Goal: Information Seeking & Learning: Learn about a topic

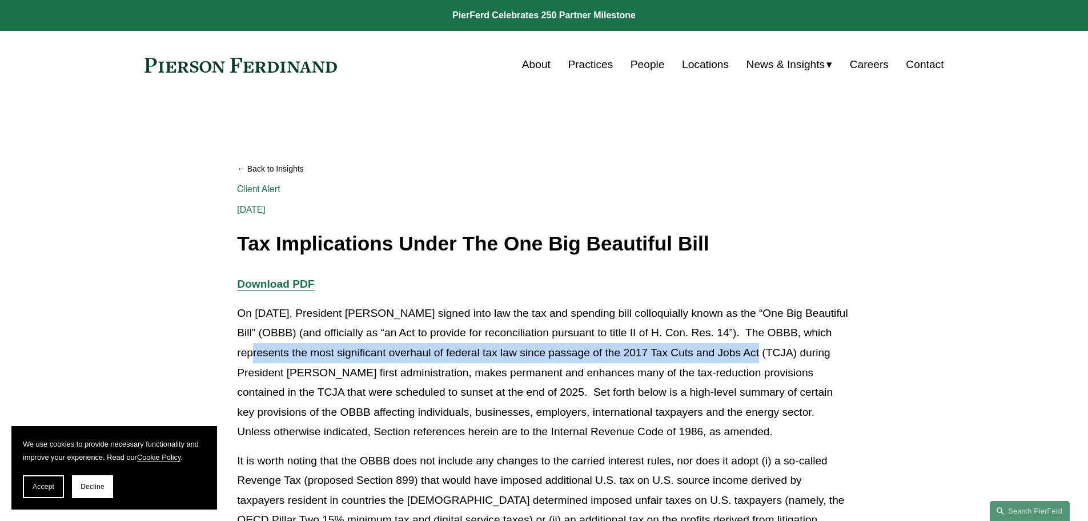
drag, startPoint x: 265, startPoint y: 354, endPoint x: 769, endPoint y: 358, distance: 504.0
click at [769, 358] on p "On [DATE], President [PERSON_NAME] signed into law the tax and spending bill co…" at bounding box center [544, 372] width 614 height 138
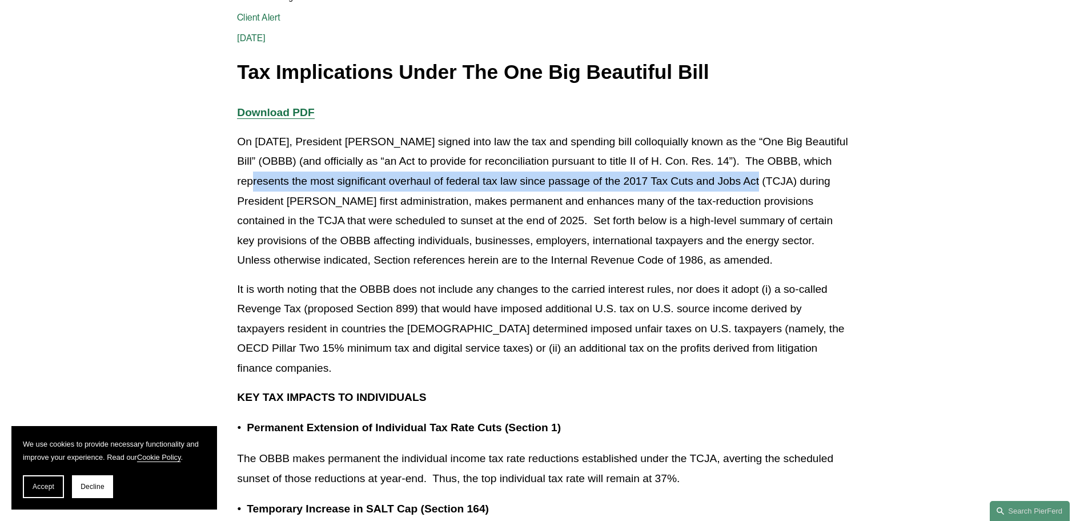
scroll to position [286, 0]
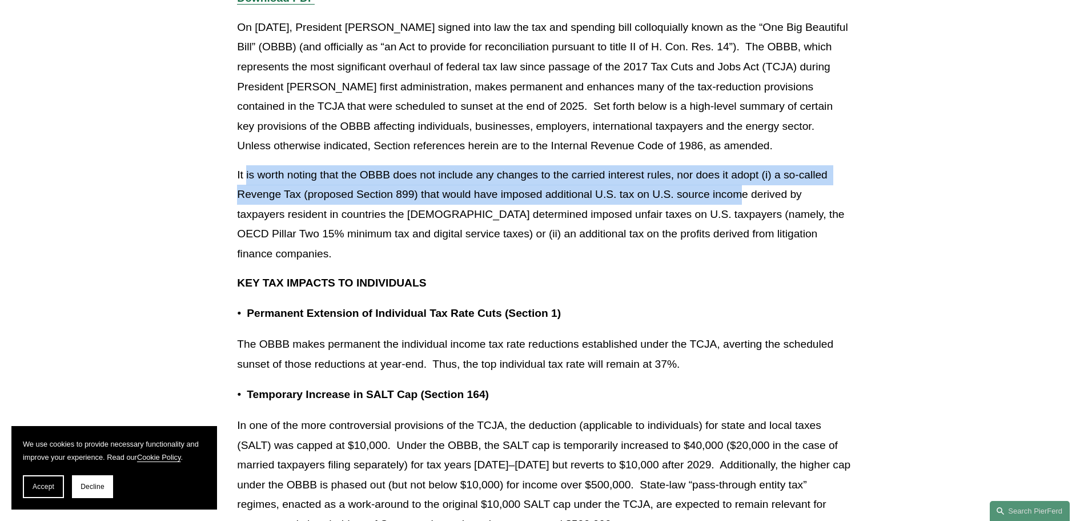
drag, startPoint x: 246, startPoint y: 175, endPoint x: 743, endPoint y: 186, distance: 497.2
click at [743, 186] on p "It is worth noting that the OBBB does not include any changes to the carried in…" at bounding box center [544, 214] width 614 height 99
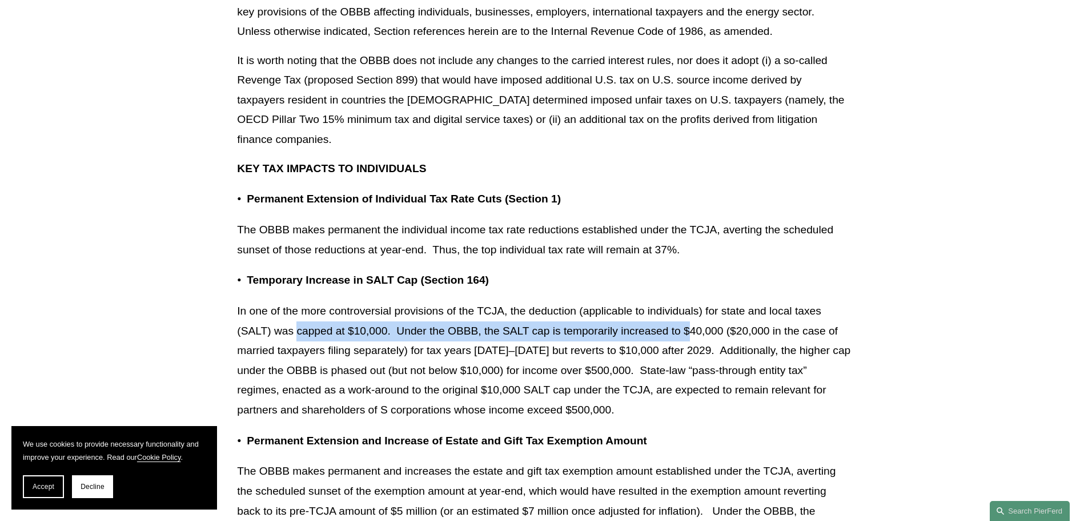
drag, startPoint x: 296, startPoint y: 330, endPoint x: 692, endPoint y: 334, distance: 396.0
click at [692, 334] on p "In one of the more controversial provisions of the TCJA, the deduction (applica…" at bounding box center [544, 360] width 614 height 118
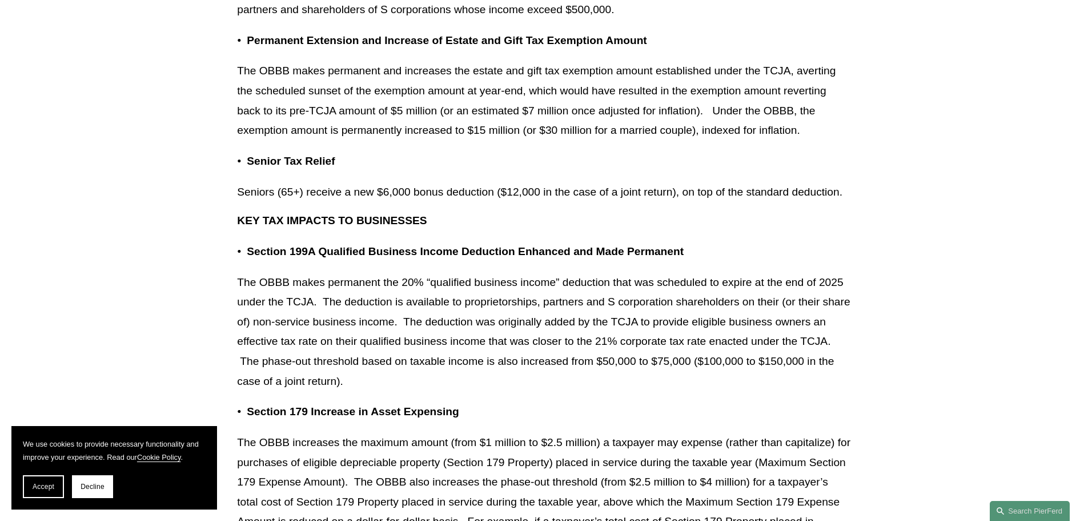
scroll to position [971, 0]
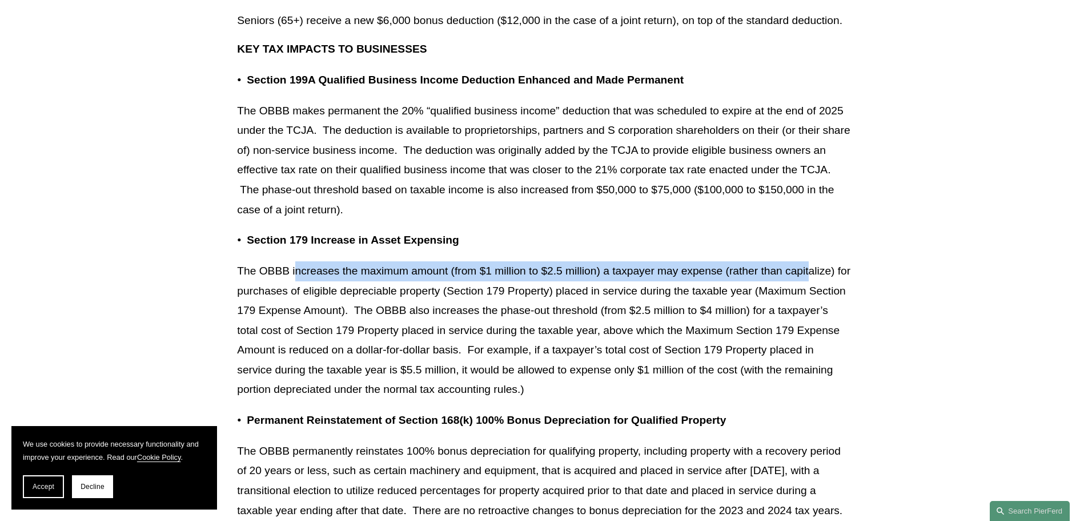
drag, startPoint x: 295, startPoint y: 275, endPoint x: 808, endPoint y: 279, distance: 513.1
click at [808, 279] on p "The OBBB increases the maximum amount (from $1 million to $2.5 million) a taxpa…" at bounding box center [544, 330] width 614 height 138
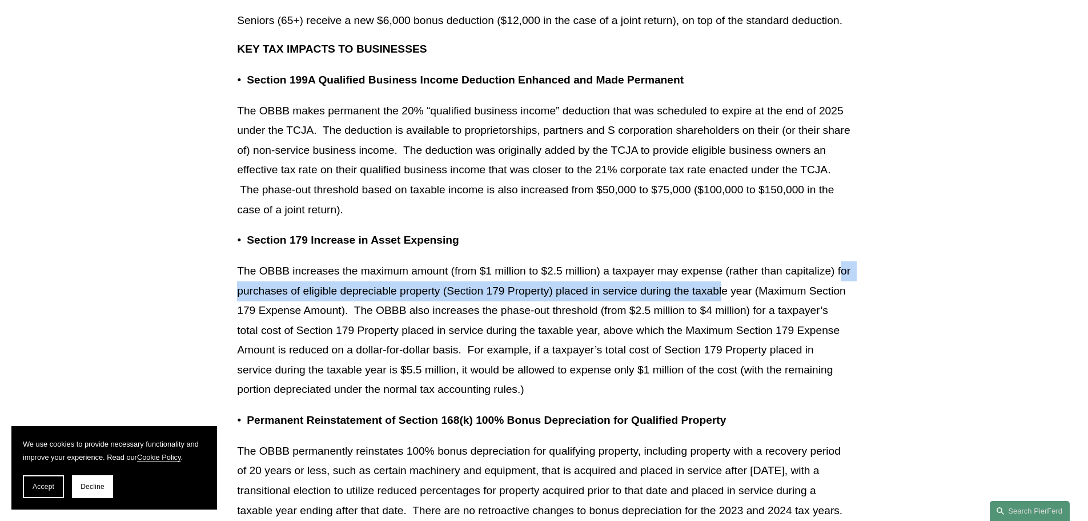
drag, startPoint x: 242, startPoint y: 292, endPoint x: 738, endPoint y: 295, distance: 495.9
click at [738, 295] on p "The OBBB increases the maximum amount (from $1 million to $2.5 million) a taxpa…" at bounding box center [544, 330] width 614 height 138
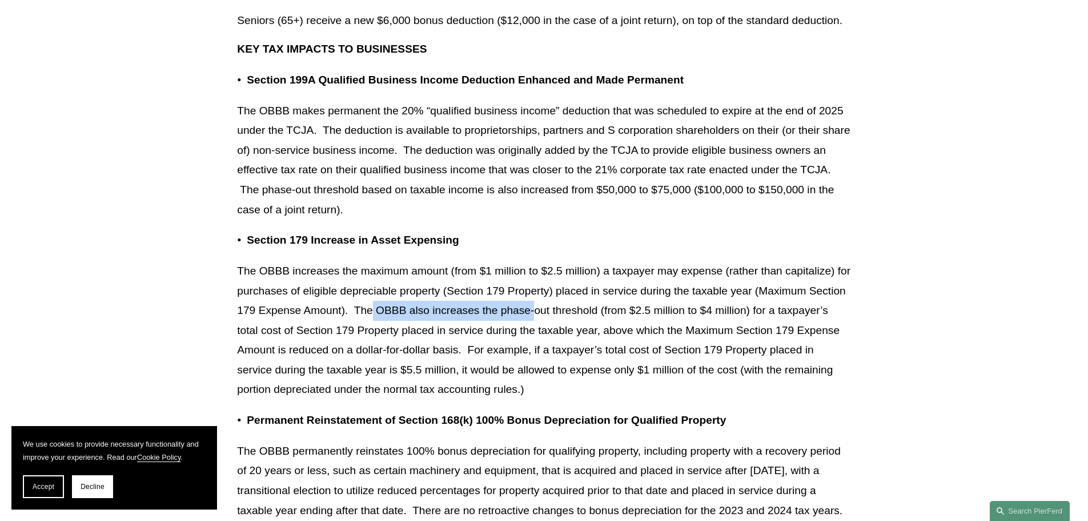
drag, startPoint x: 411, startPoint y: 311, endPoint x: 576, endPoint y: 315, distance: 165.2
click at [576, 315] on p "The OBBB increases the maximum amount (from $1 million to $2.5 million) a taxpa…" at bounding box center [544, 330] width 614 height 138
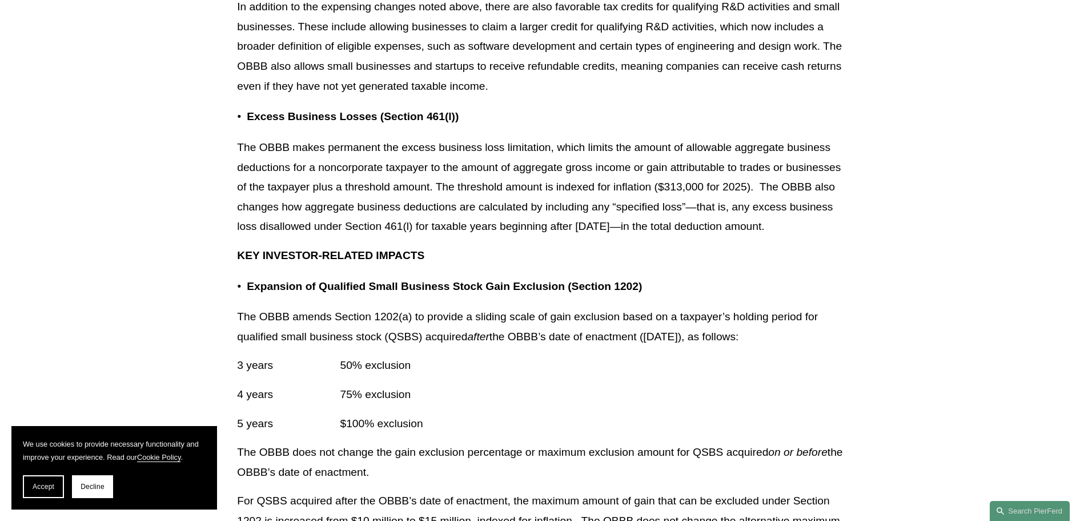
scroll to position [1943, 0]
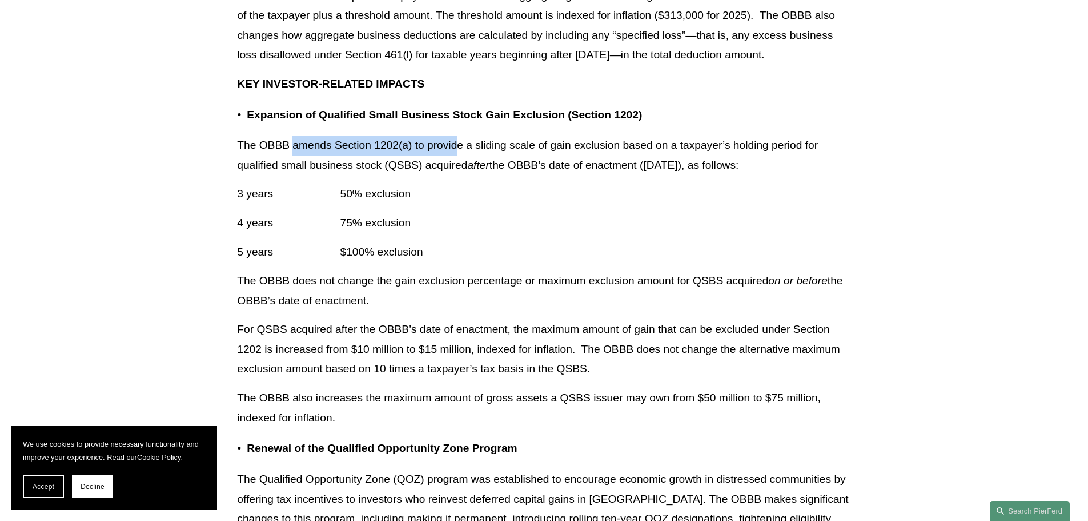
drag, startPoint x: 293, startPoint y: 161, endPoint x: 459, endPoint y: 163, distance: 165.7
click at [459, 163] on p "The OBBB amends Section 1202(a) to provide a sliding scale of gain exclusion ba…" at bounding box center [544, 154] width 614 height 39
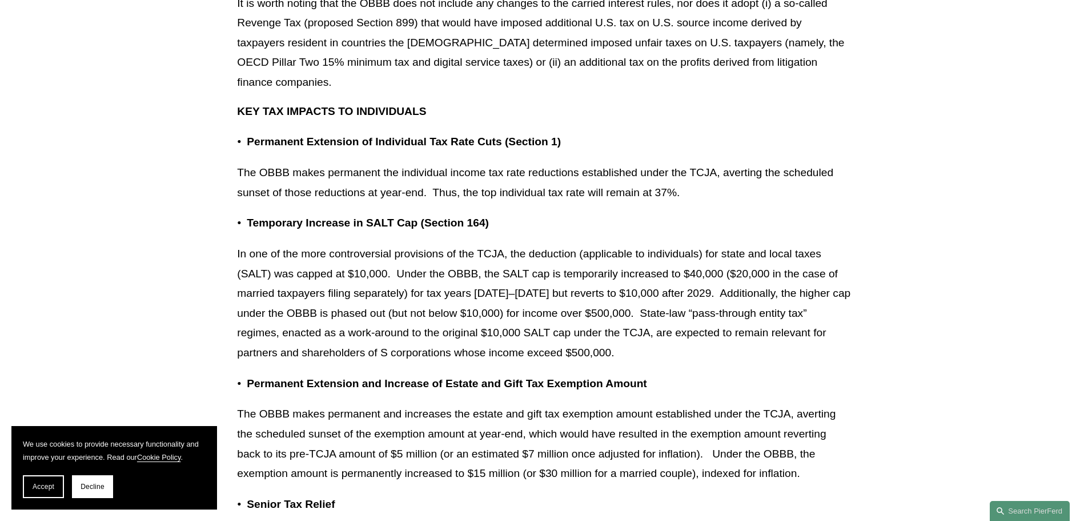
scroll to position [0, 0]
